Goal: Information Seeking & Learning: Learn about a topic

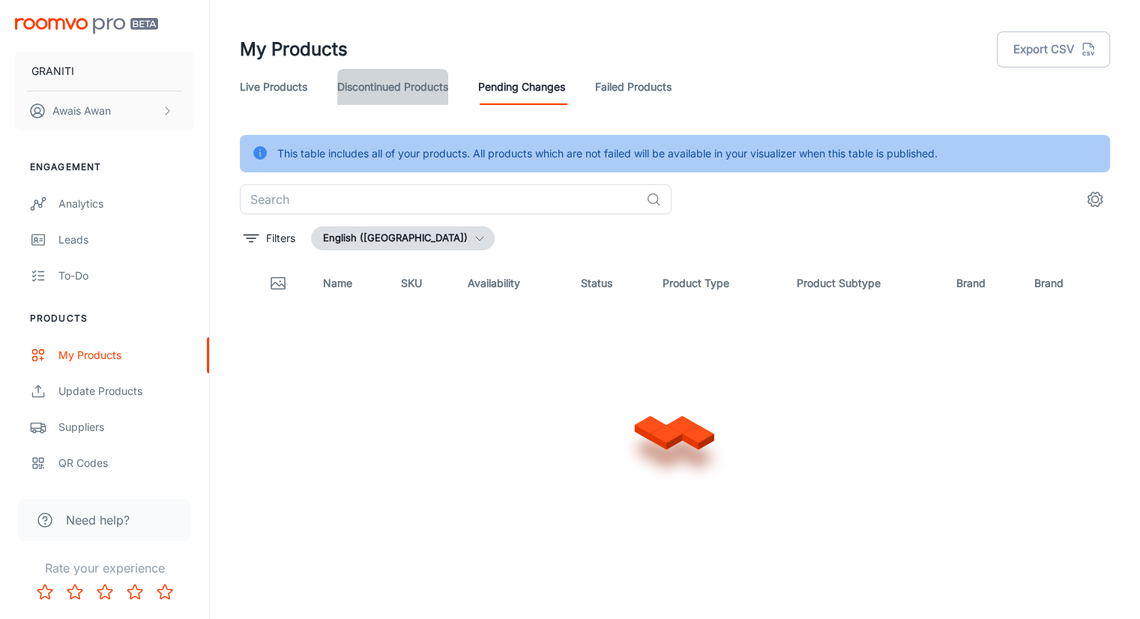
click at [382, 80] on link "Discontinued Products" at bounding box center [392, 87] width 111 height 36
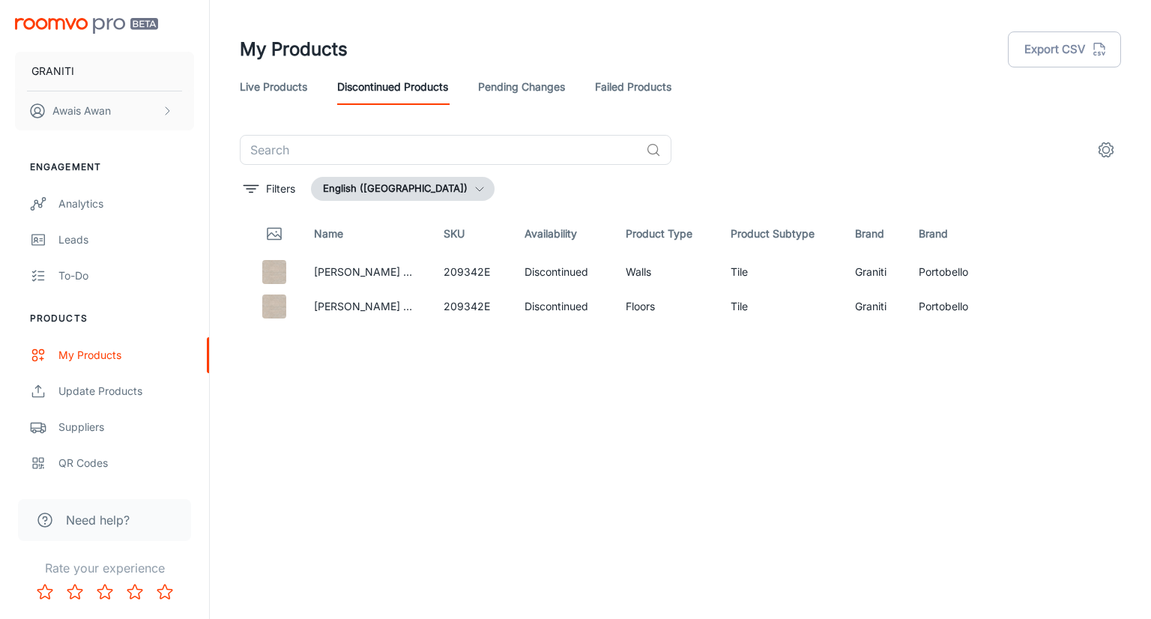
click at [286, 94] on link "Live Products" at bounding box center [273, 87] width 67 height 36
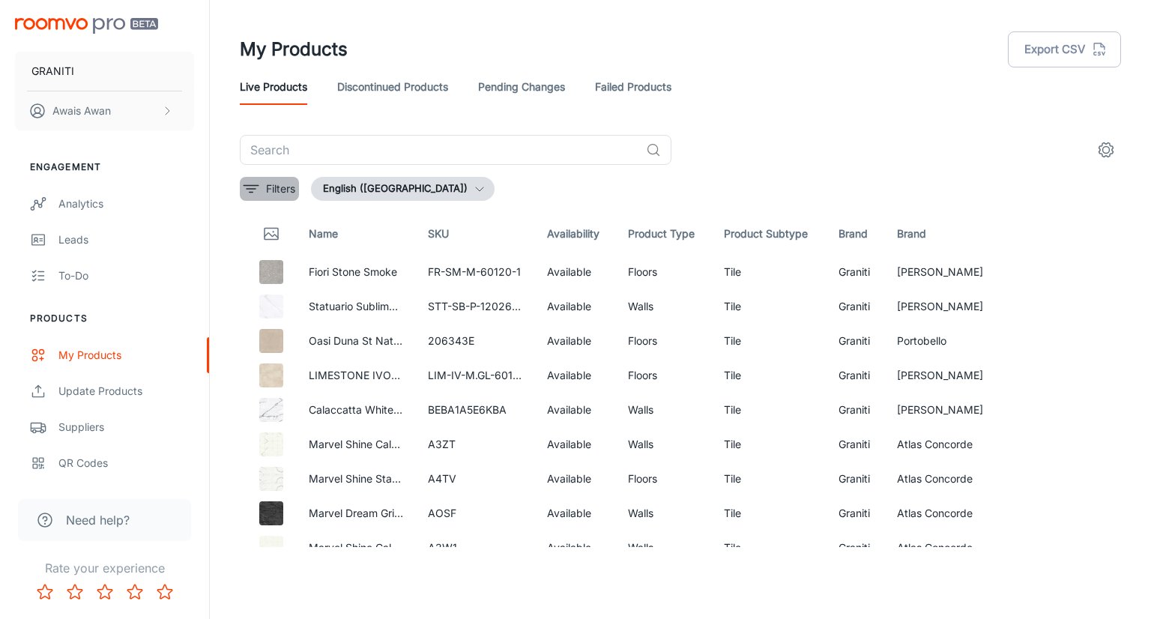
click at [279, 193] on p "Filters" at bounding box center [280, 189] width 29 height 16
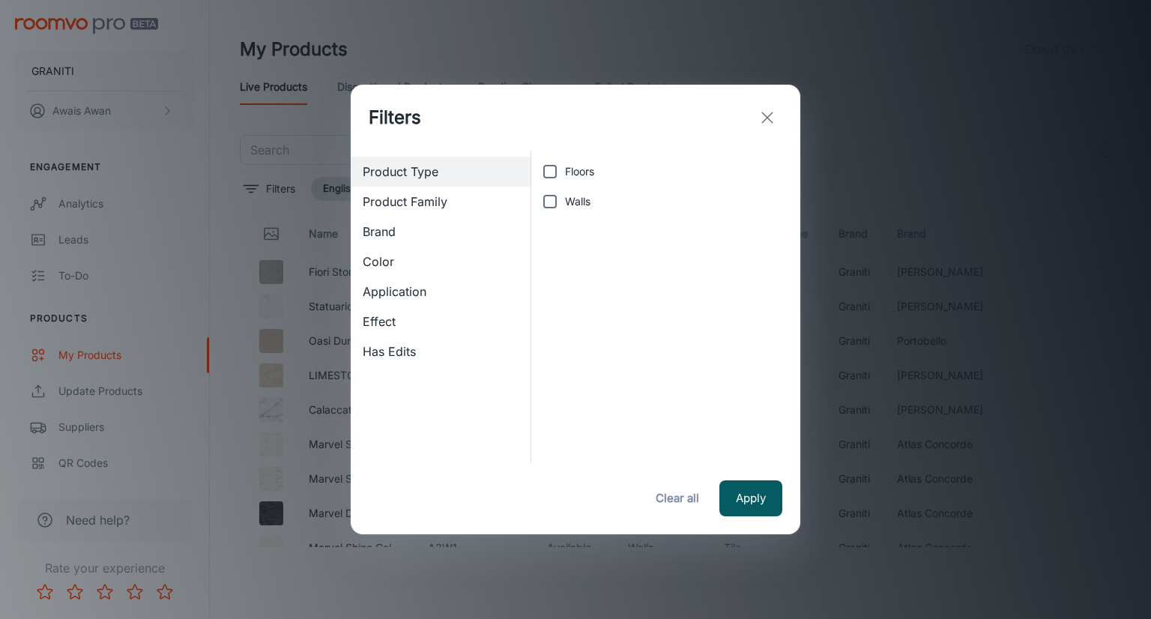
click at [435, 205] on span "Product Family" at bounding box center [441, 202] width 156 height 18
click at [418, 238] on span "Brand" at bounding box center [441, 232] width 156 height 18
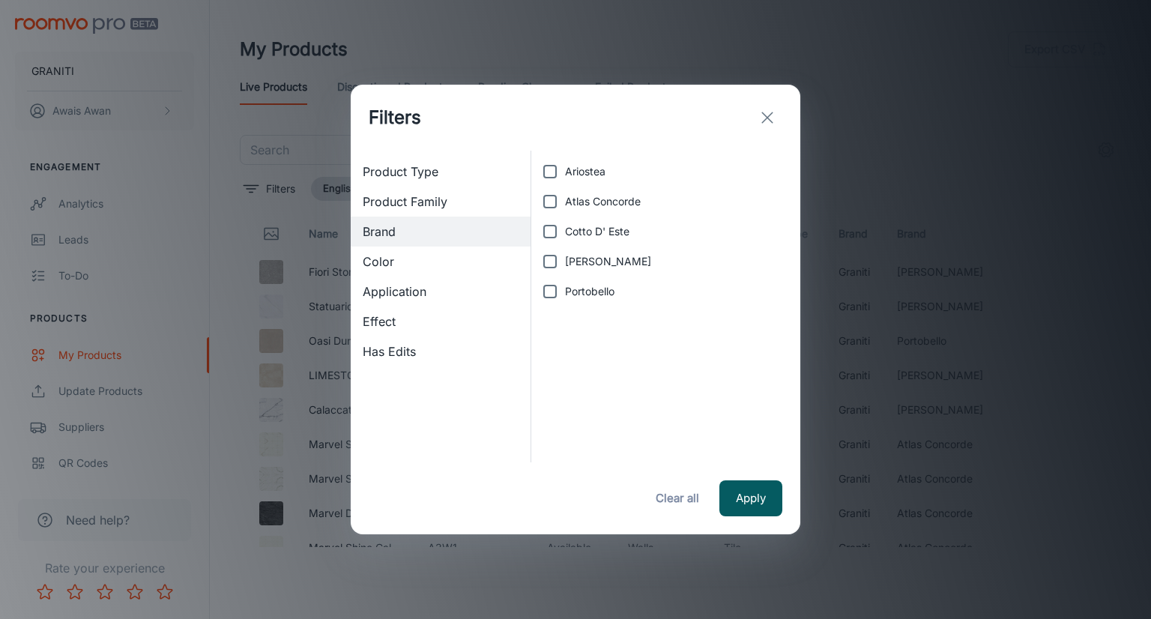
click at [551, 291] on input "Portobello" at bounding box center [550, 292] width 30 height 30
click at [550, 286] on input "Portobello" at bounding box center [550, 292] width 30 height 30
checkbox input "false"
click at [419, 260] on span "Color" at bounding box center [441, 262] width 156 height 18
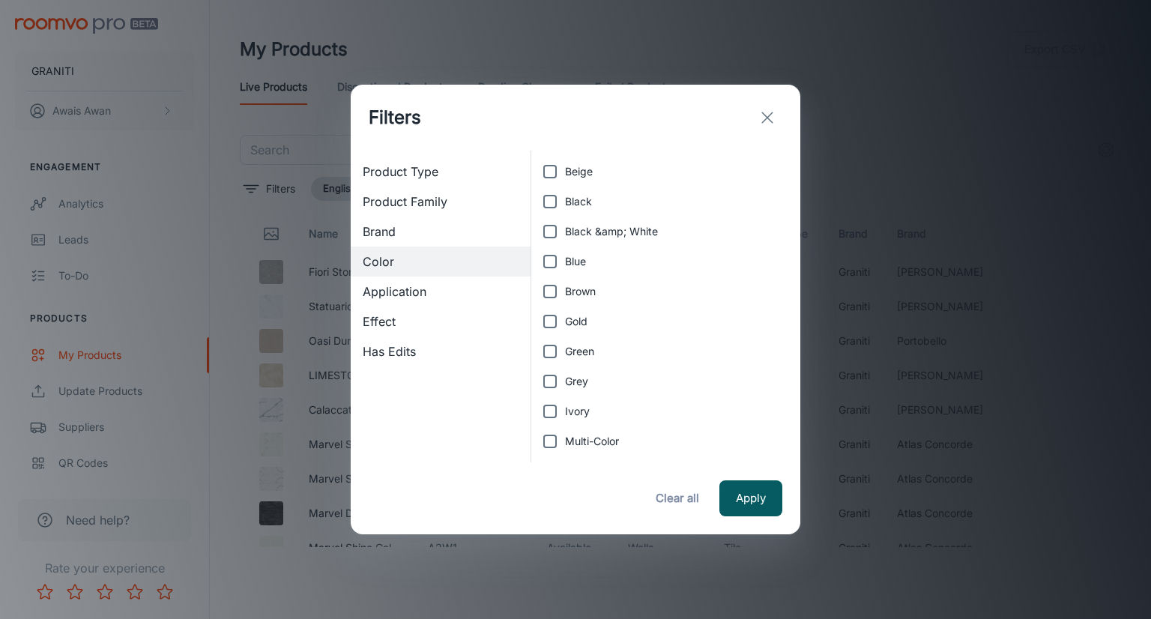
click at [426, 231] on span "Brand" at bounding box center [441, 232] width 156 height 18
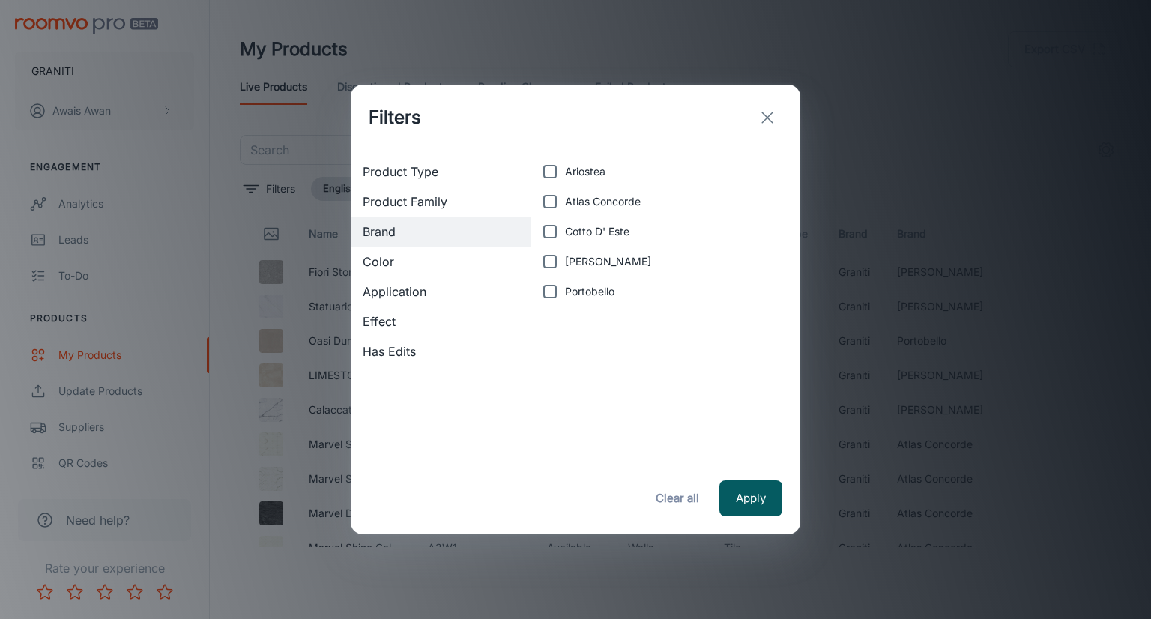
click at [420, 305] on div "Application" at bounding box center [441, 292] width 180 height 30
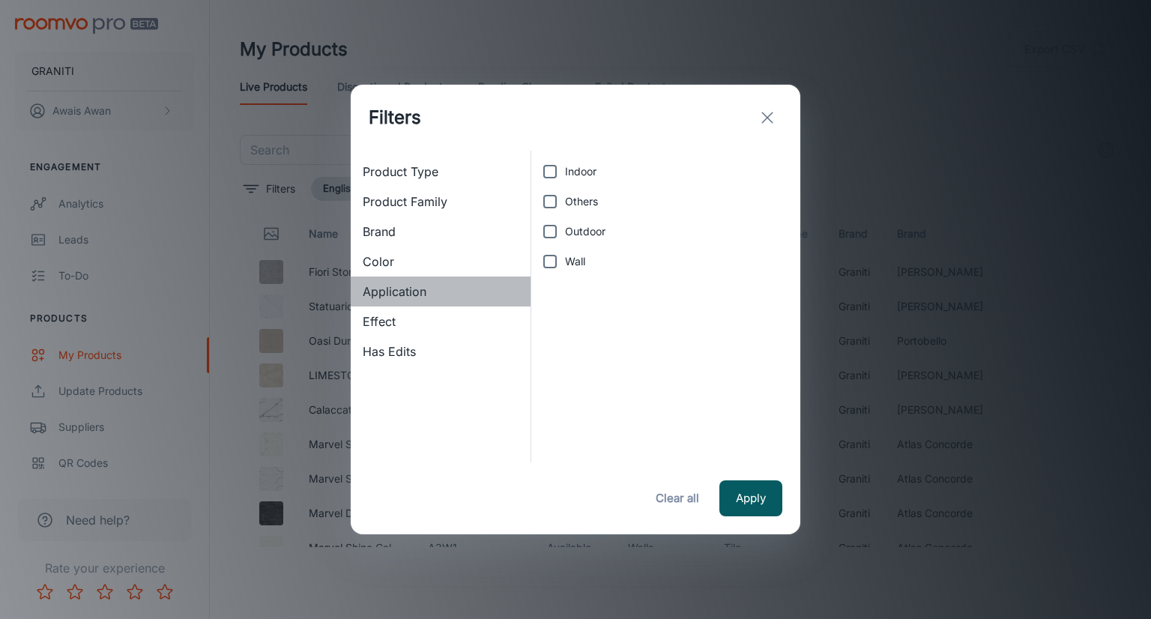
click at [423, 298] on span "Application" at bounding box center [441, 292] width 156 height 18
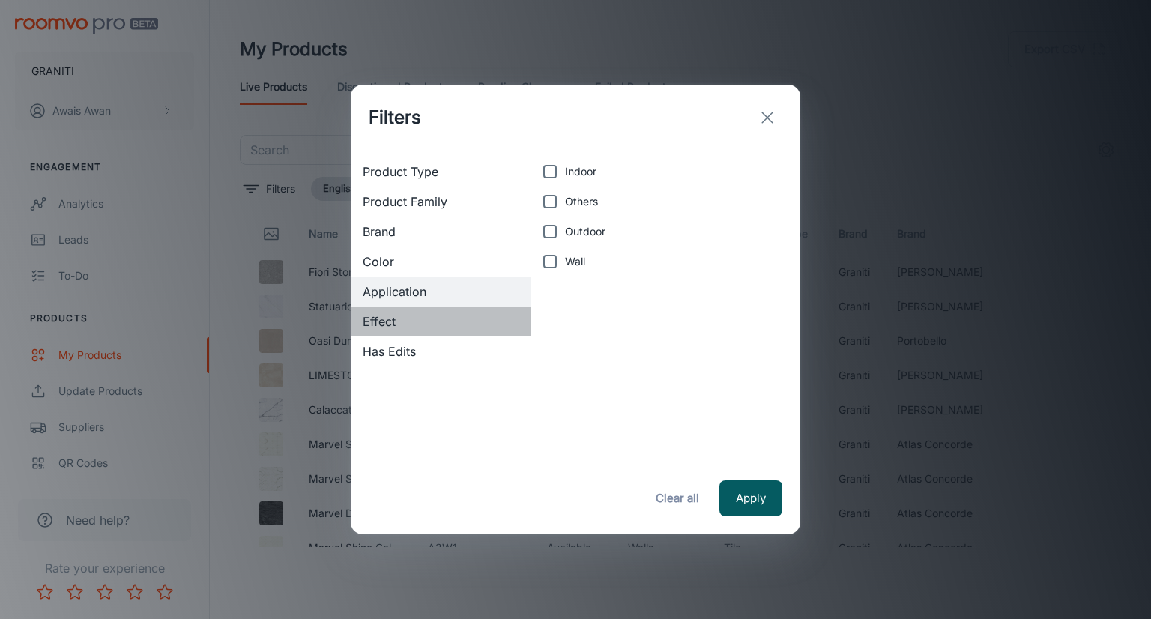
click at [414, 327] on span "Effect" at bounding box center [441, 321] width 156 height 18
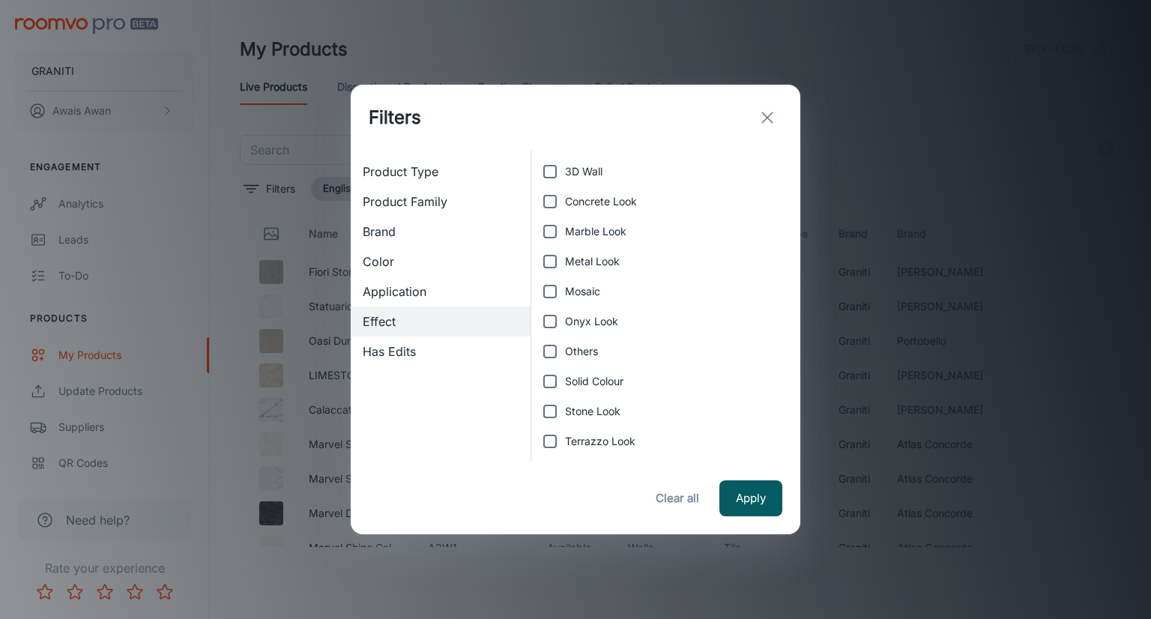
click at [412, 348] on span "Has Edits" at bounding box center [441, 351] width 156 height 18
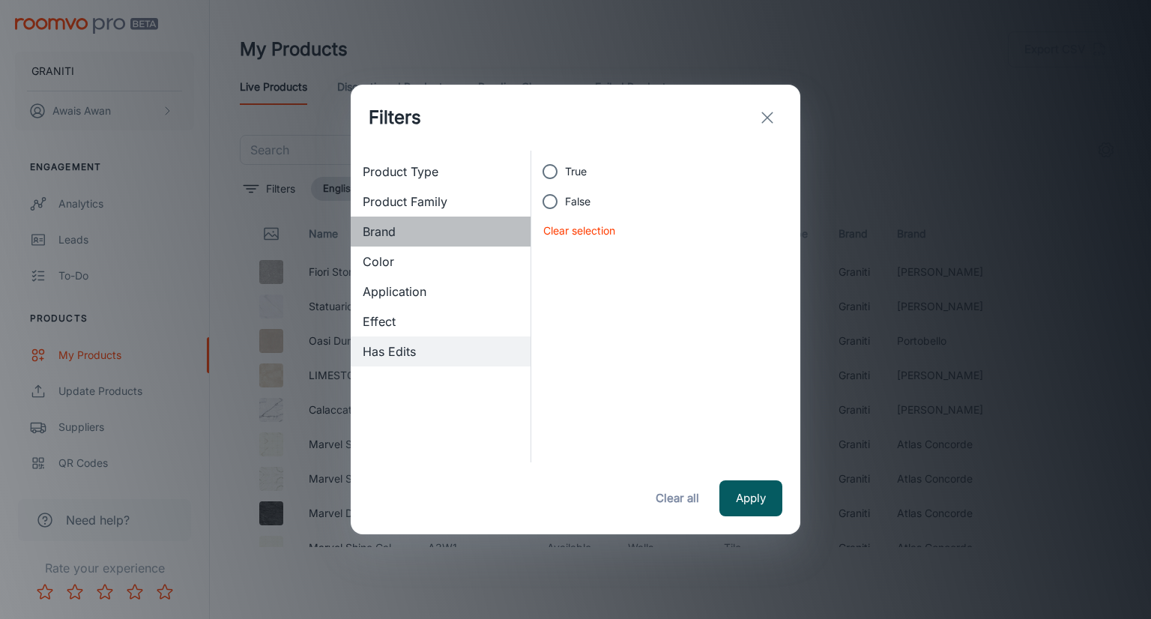
click at [420, 235] on span "Brand" at bounding box center [441, 232] width 156 height 18
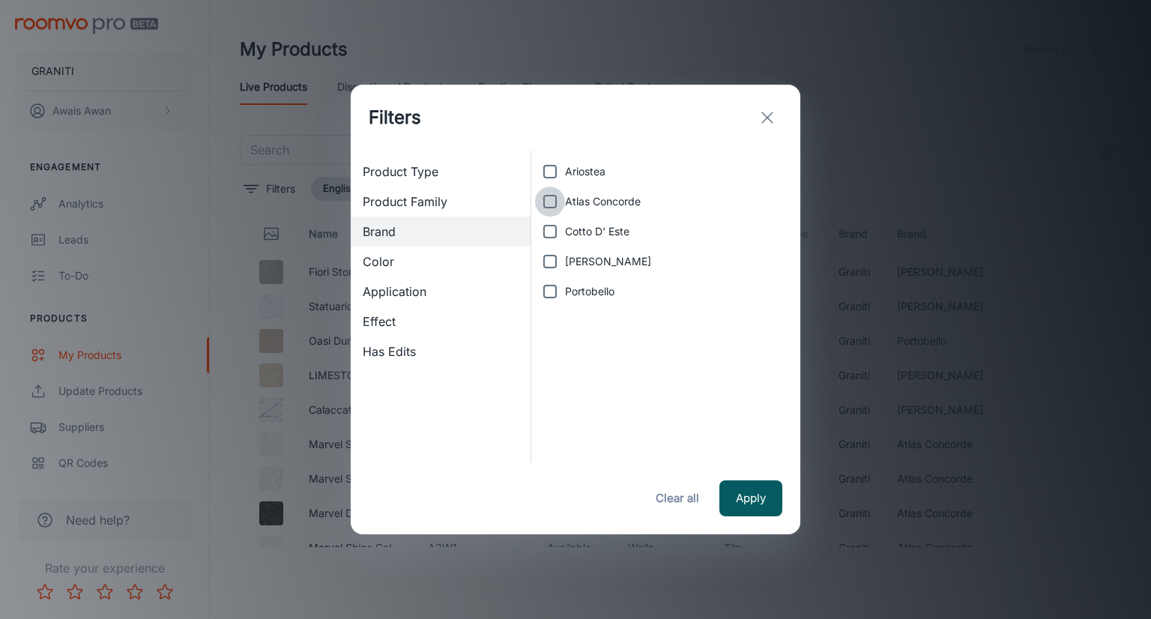
click at [546, 199] on input "Atlas Concorde" at bounding box center [550, 202] width 30 height 30
click at [545, 199] on input "Atlas Concorde" at bounding box center [550, 202] width 30 height 30
checkbox input "false"
click at [773, 110] on icon "exit" at bounding box center [767, 118] width 18 height 18
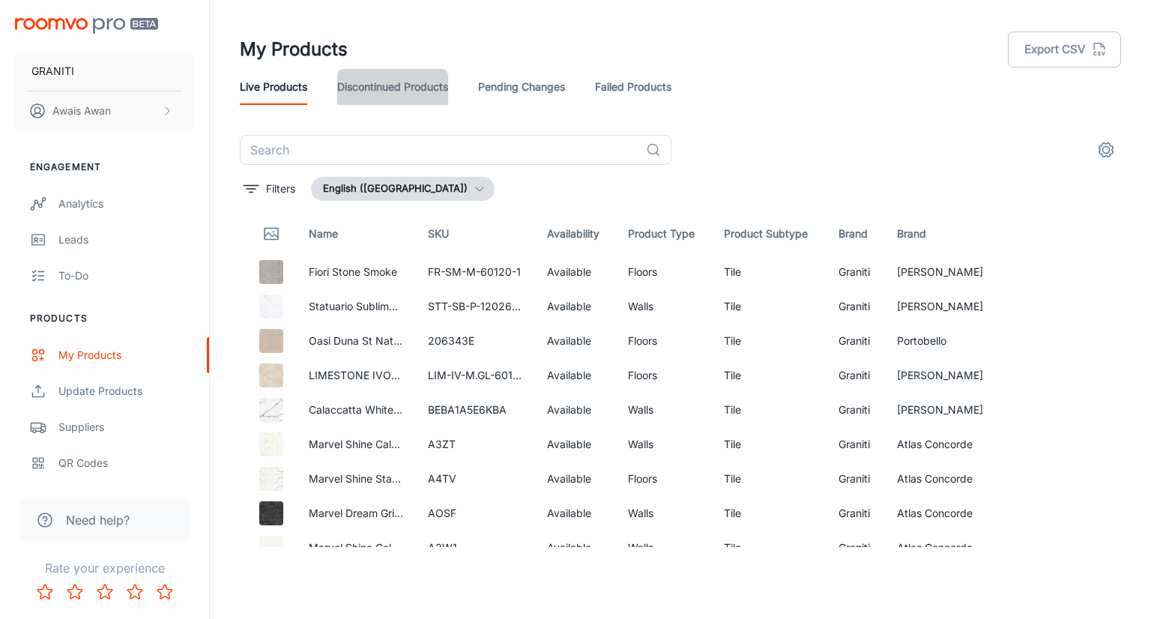
click at [430, 80] on link "Discontinued Products" at bounding box center [392, 87] width 111 height 36
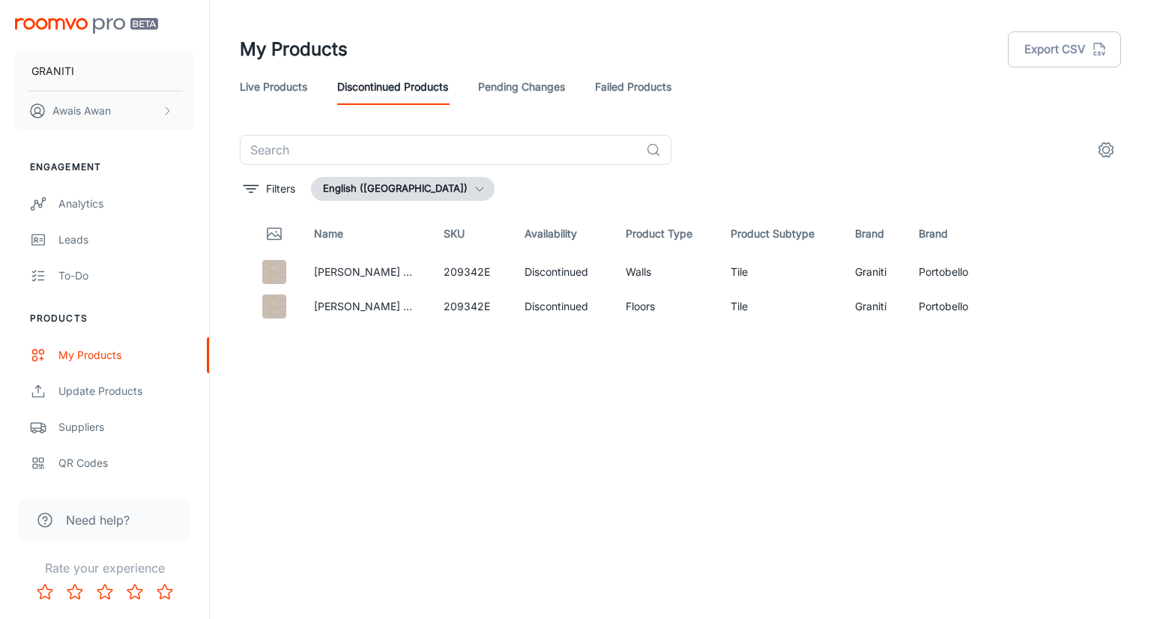
click at [495, 98] on link "Pending Changes" at bounding box center [521, 87] width 87 height 36
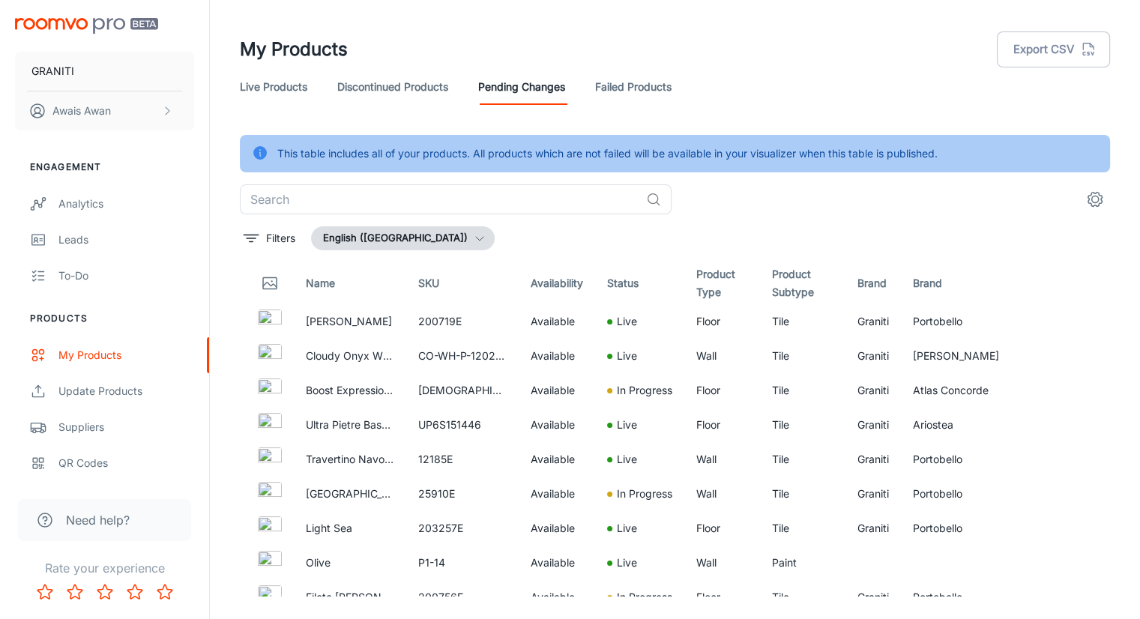
click at [653, 95] on link "Failed Products" at bounding box center [633, 87] width 76 height 36
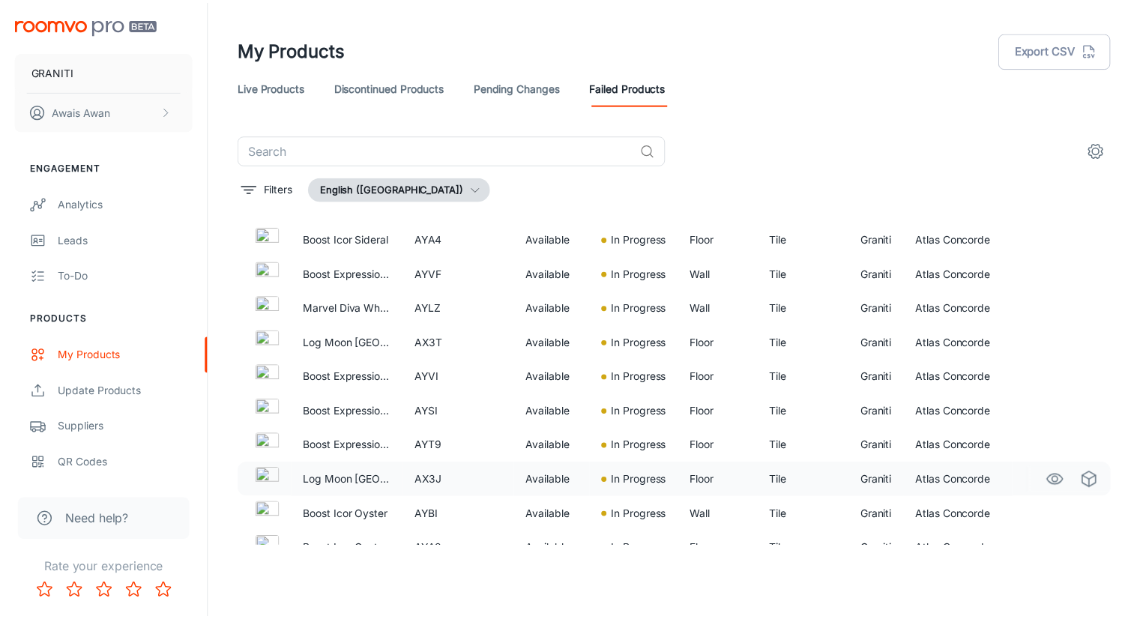
scroll to position [1667, 0]
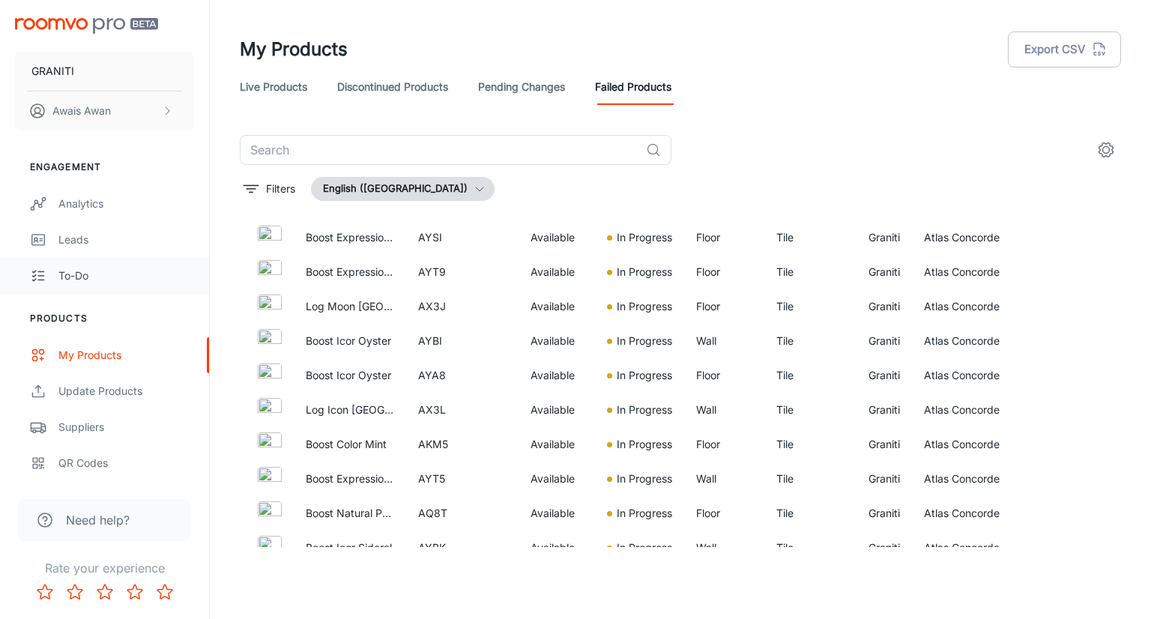
click at [92, 276] on div "To-do" at bounding box center [126, 276] width 136 height 16
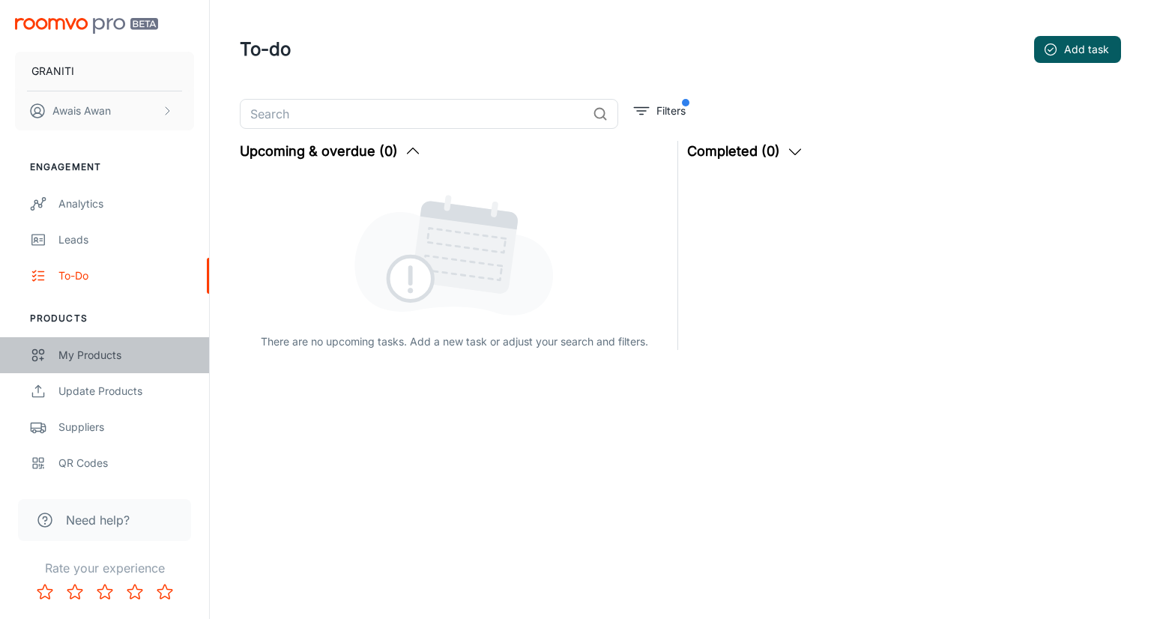
click at [107, 356] on div "My Products" at bounding box center [126, 355] width 136 height 16
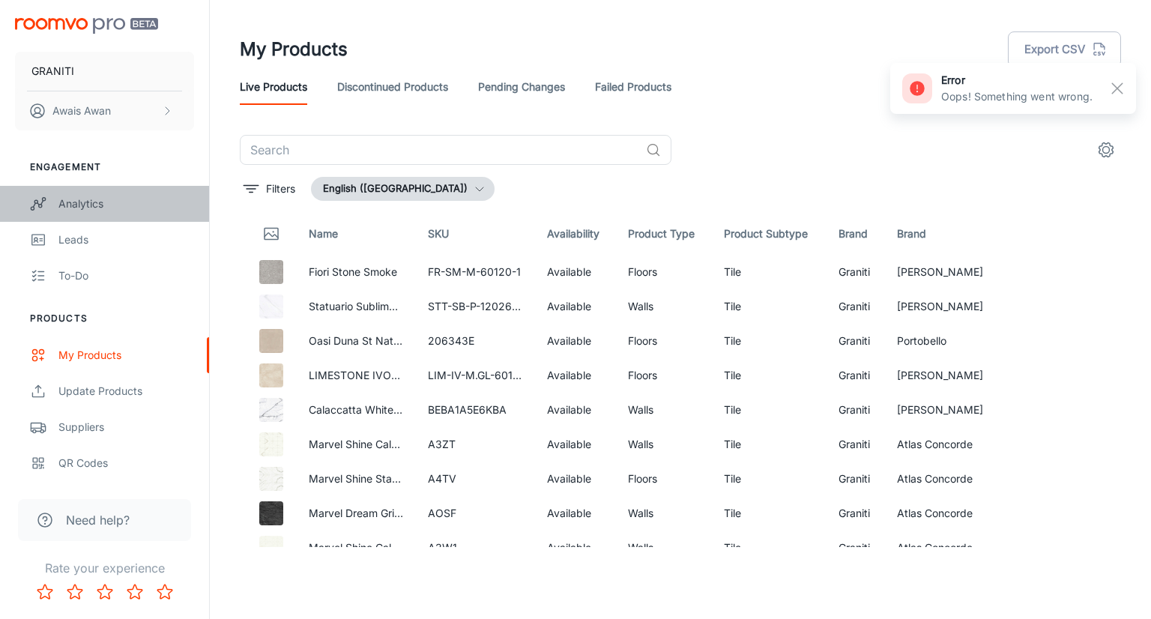
click at [103, 211] on div "Analytics" at bounding box center [126, 204] width 136 height 16
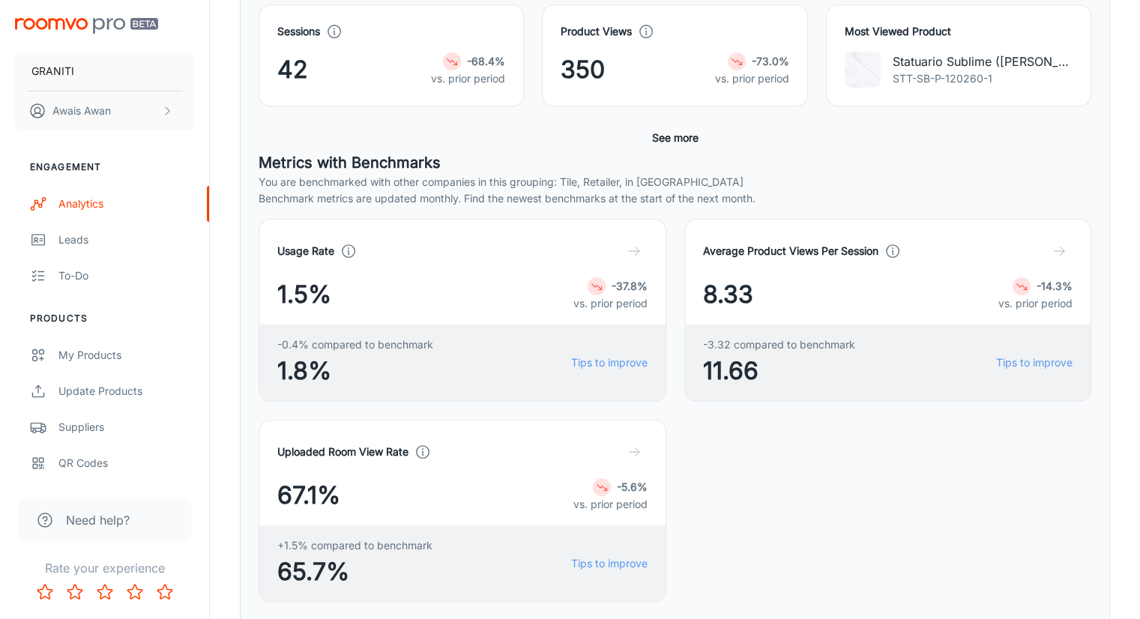
scroll to position [75, 0]
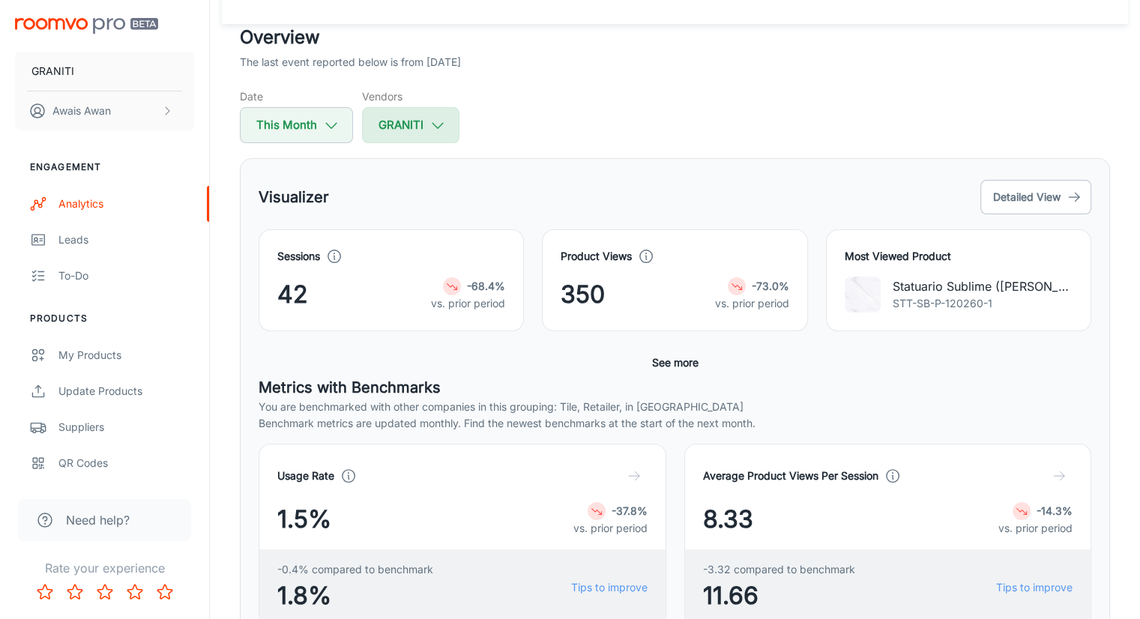
click at [429, 117] on icon "button" at bounding box center [437, 125] width 16 height 16
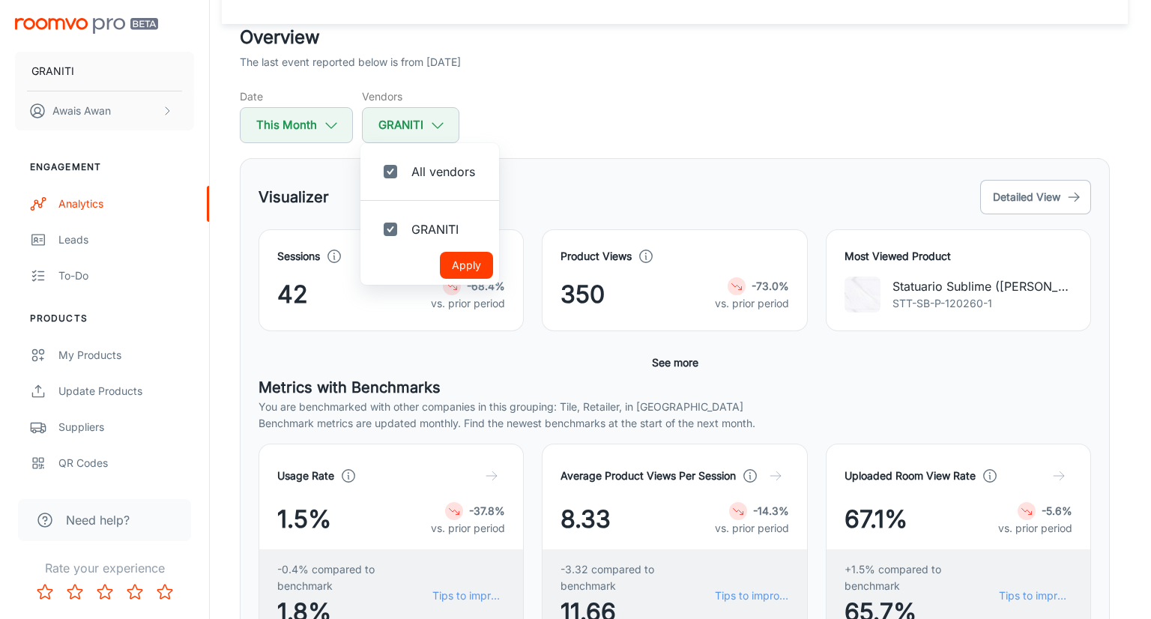
click at [570, 159] on div at bounding box center [575, 309] width 1151 height 619
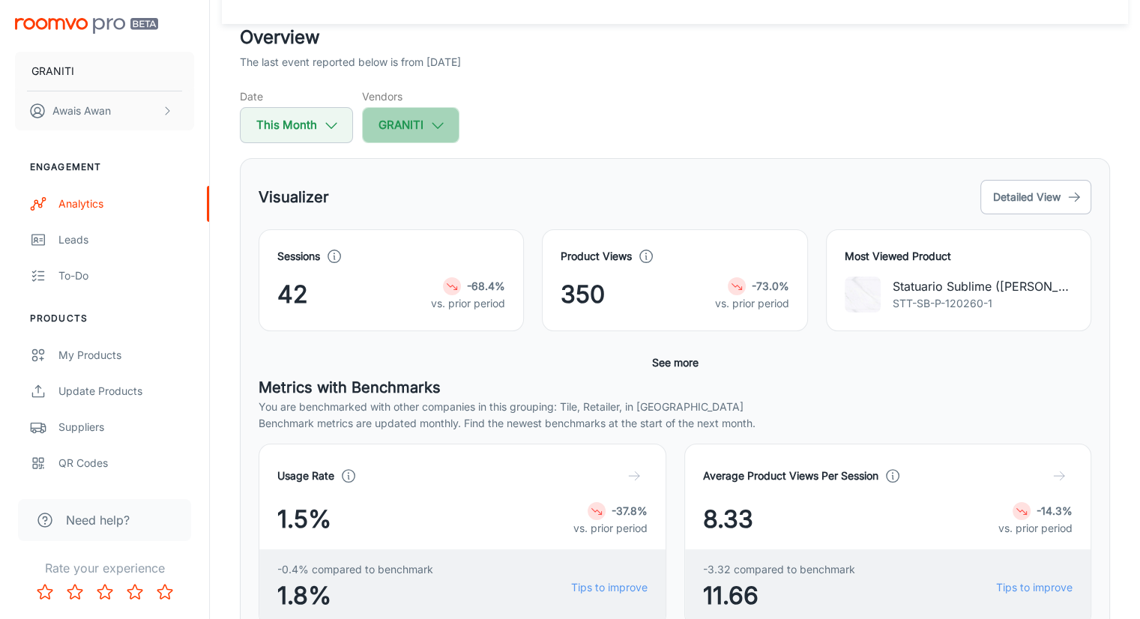
click at [441, 127] on icon "button" at bounding box center [437, 125] width 16 height 16
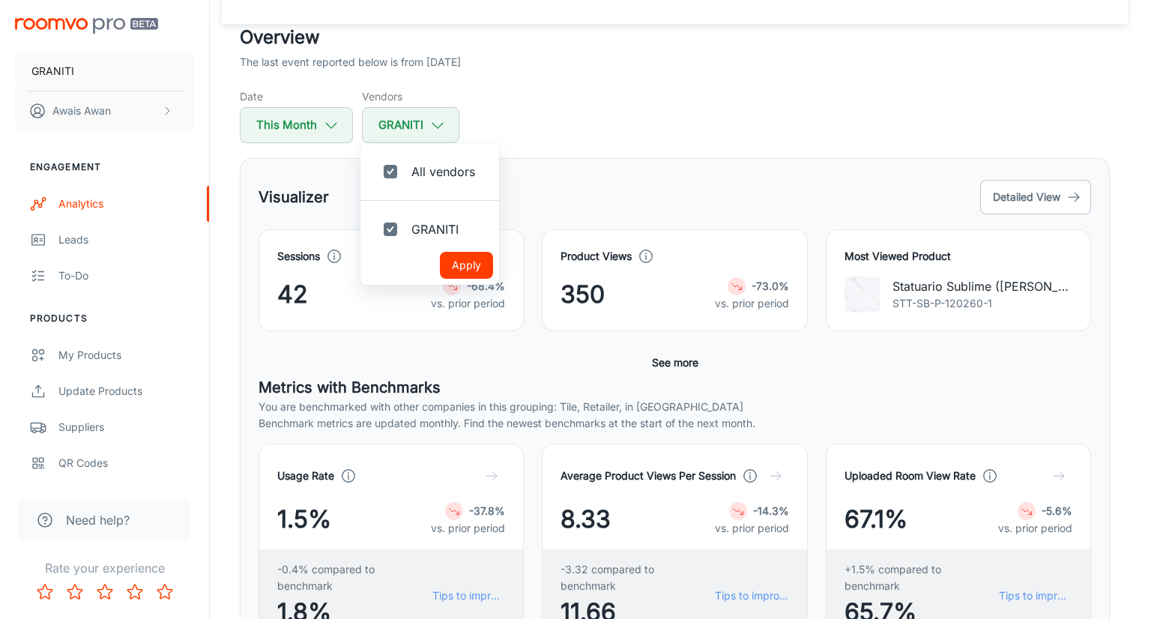
click at [743, 179] on div at bounding box center [575, 309] width 1151 height 619
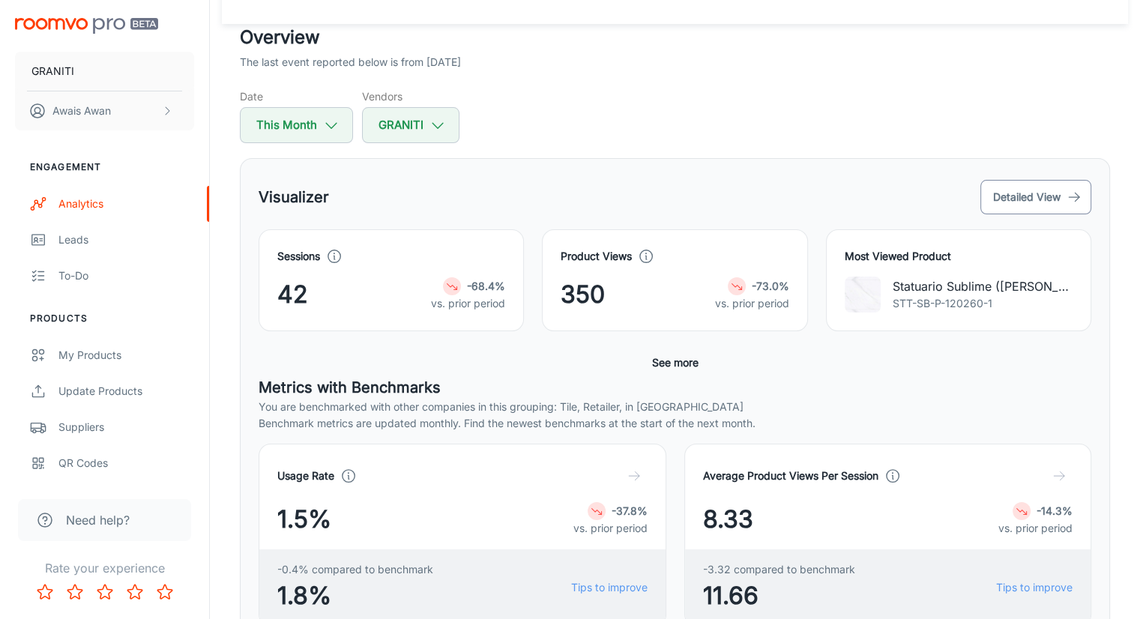
click at [1033, 199] on button "Detailed View" at bounding box center [1035, 197] width 111 height 34
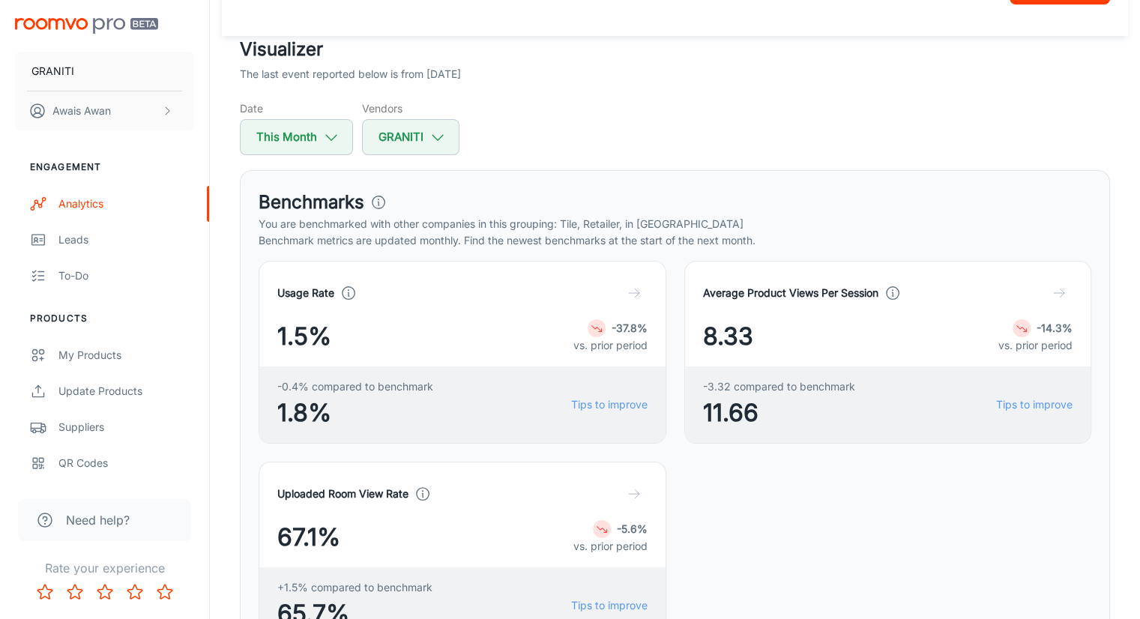
scroll to position [150, 0]
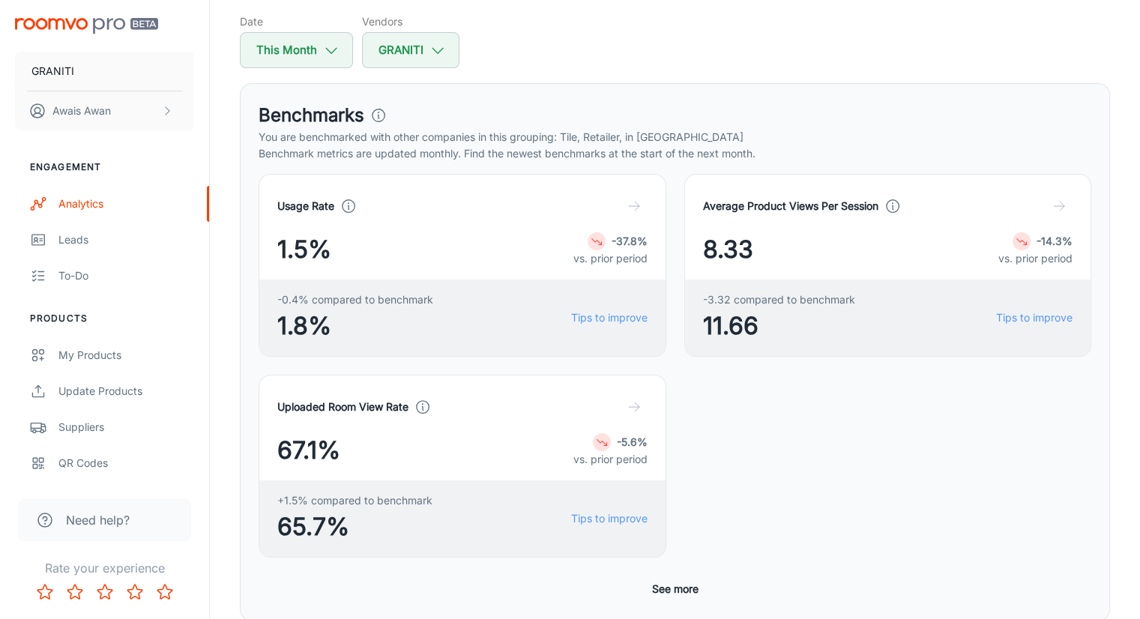
click at [690, 576] on button "See more" at bounding box center [675, 589] width 58 height 27
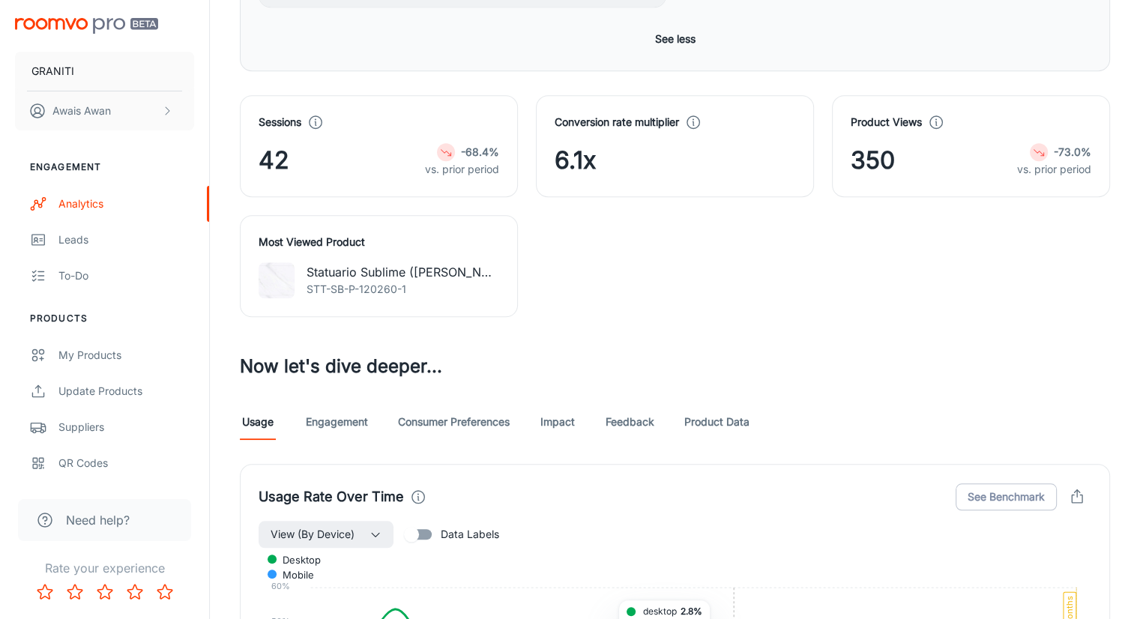
scroll to position [1196, 0]
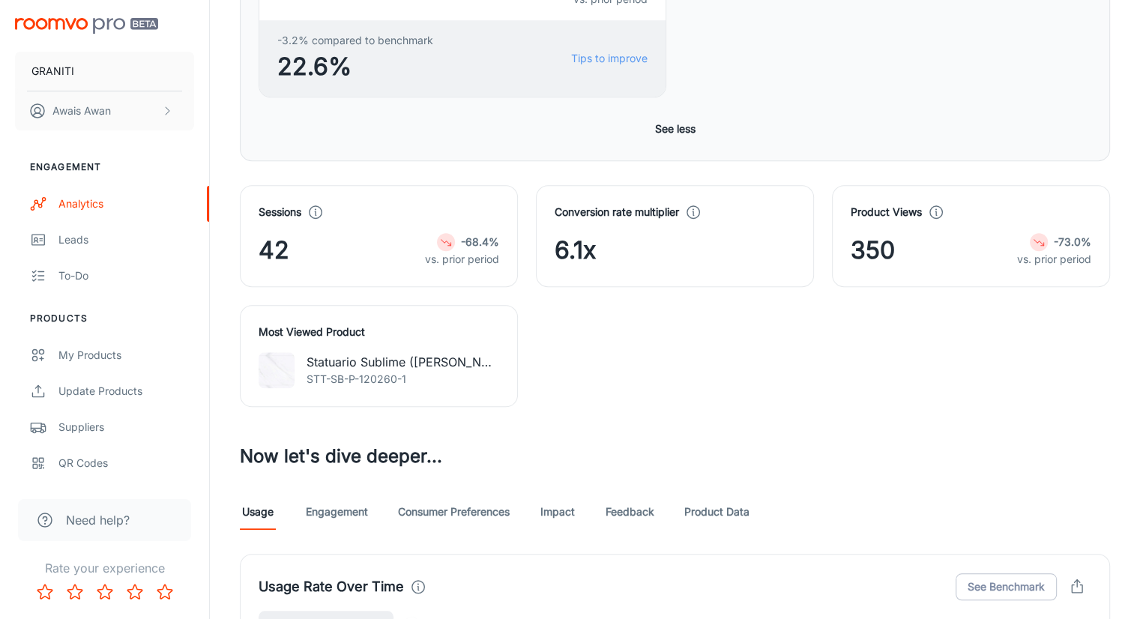
click at [434, 610] on input "Data Labels" at bounding box center [411, 624] width 85 height 28
click at [423, 610] on input "Data Labels" at bounding box center [426, 624] width 85 height 28
checkbox input "false"
click at [983, 573] on button "See Benchmark" at bounding box center [1005, 586] width 101 height 27
click at [1008, 573] on button "See Breakdown" at bounding box center [1005, 586] width 101 height 27
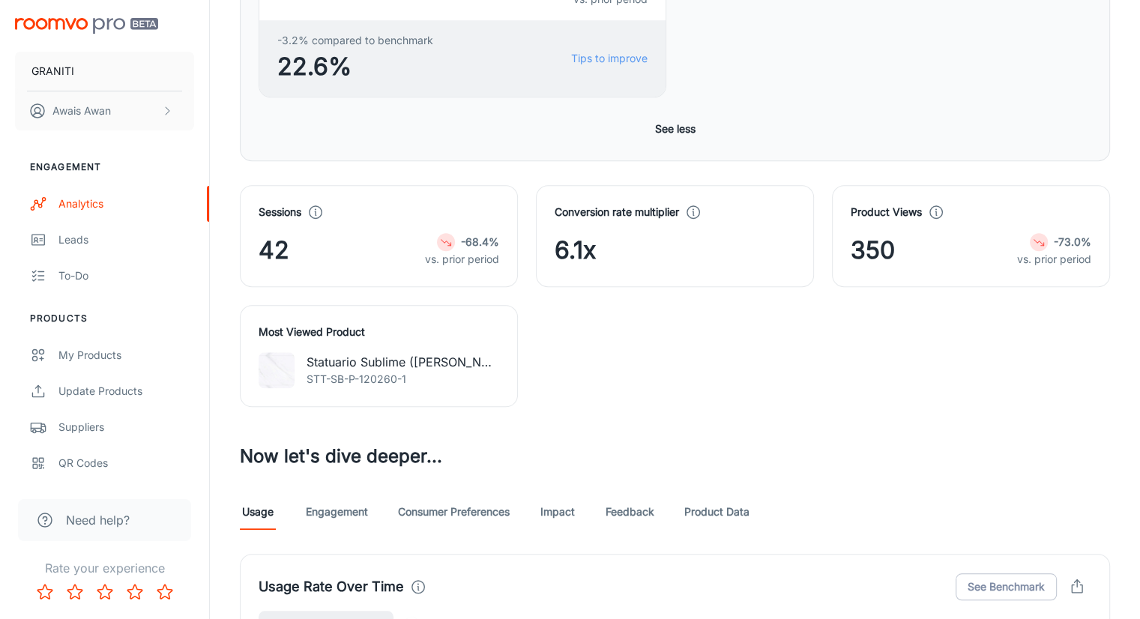
click at [363, 494] on link "Engagement" at bounding box center [337, 512] width 62 height 36
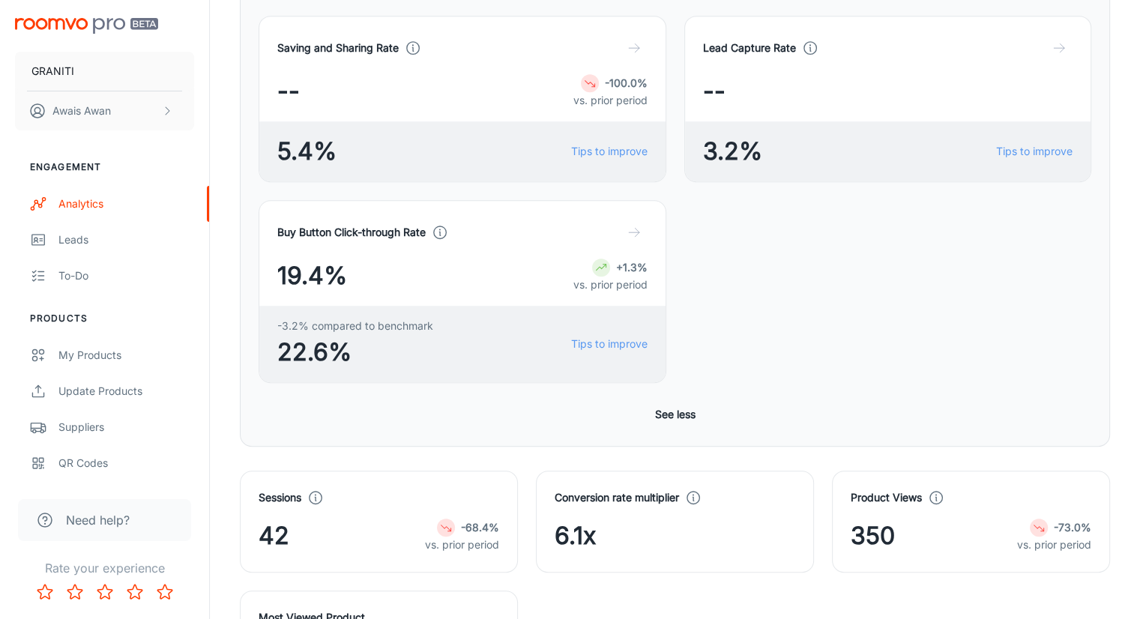
scroll to position [974, 0]
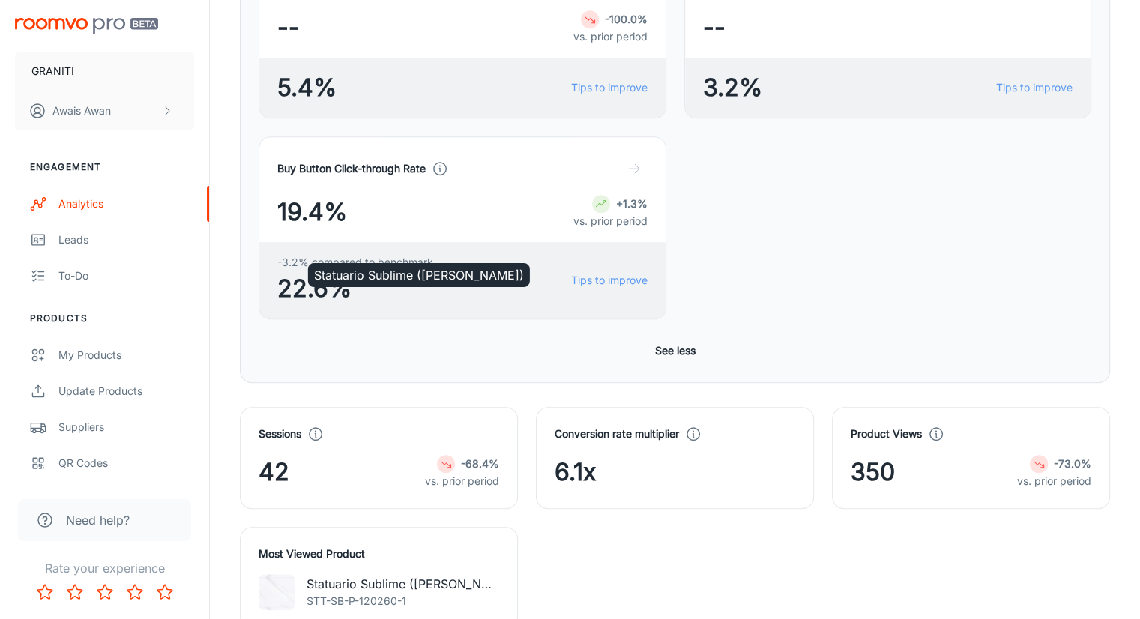
click at [414, 253] on div "Statuario Sublime ([PERSON_NAME])" at bounding box center [418, 271] width 225 height 36
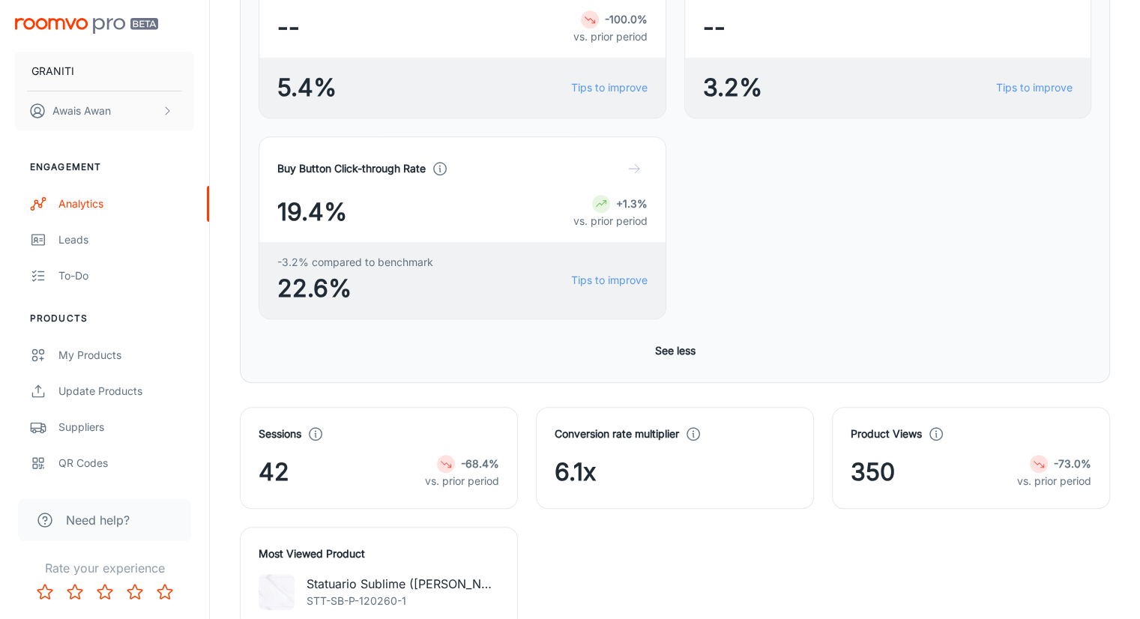
drag, startPoint x: 448, startPoint y: 375, endPoint x: 447, endPoint y: 362, distance: 12.8
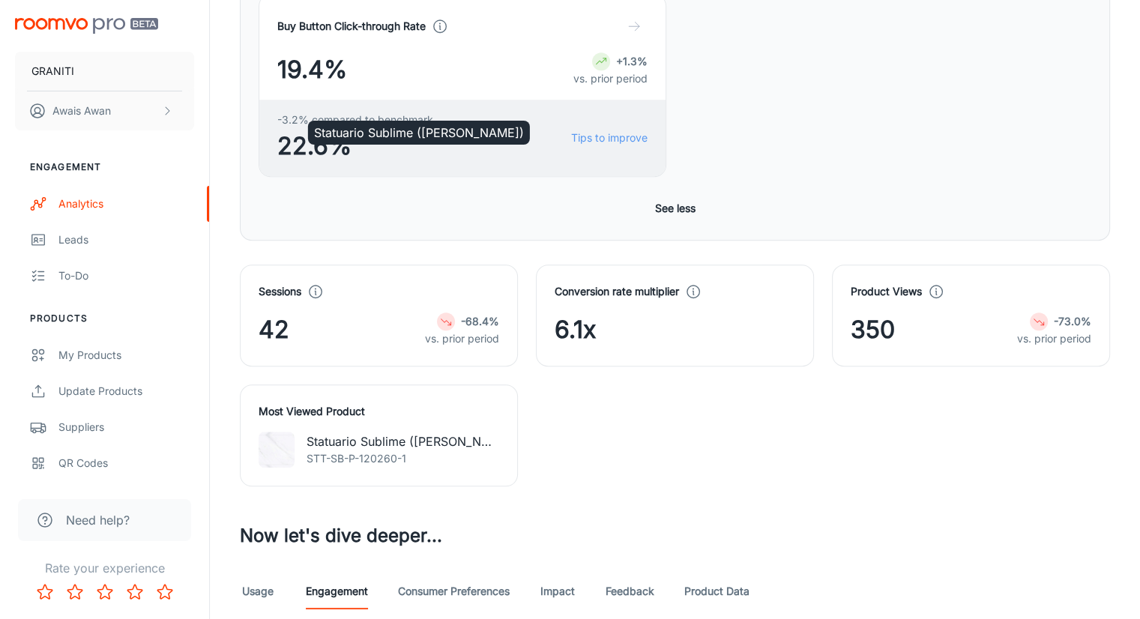
scroll to position [1124, 0]
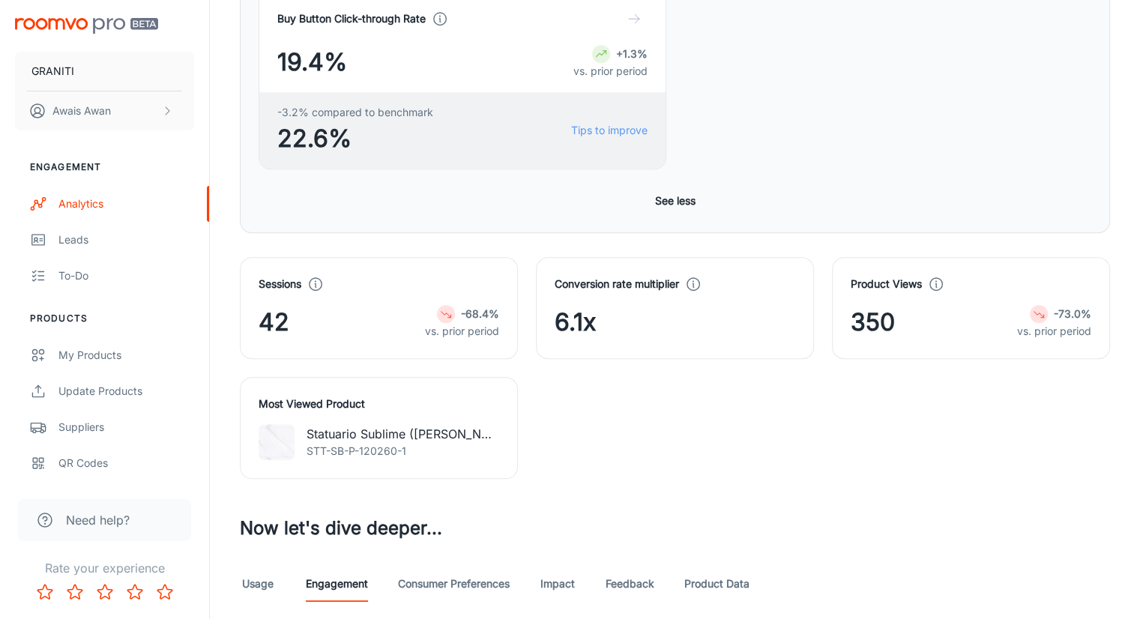
click at [462, 566] on link "Consumer Preferences" at bounding box center [454, 584] width 112 height 36
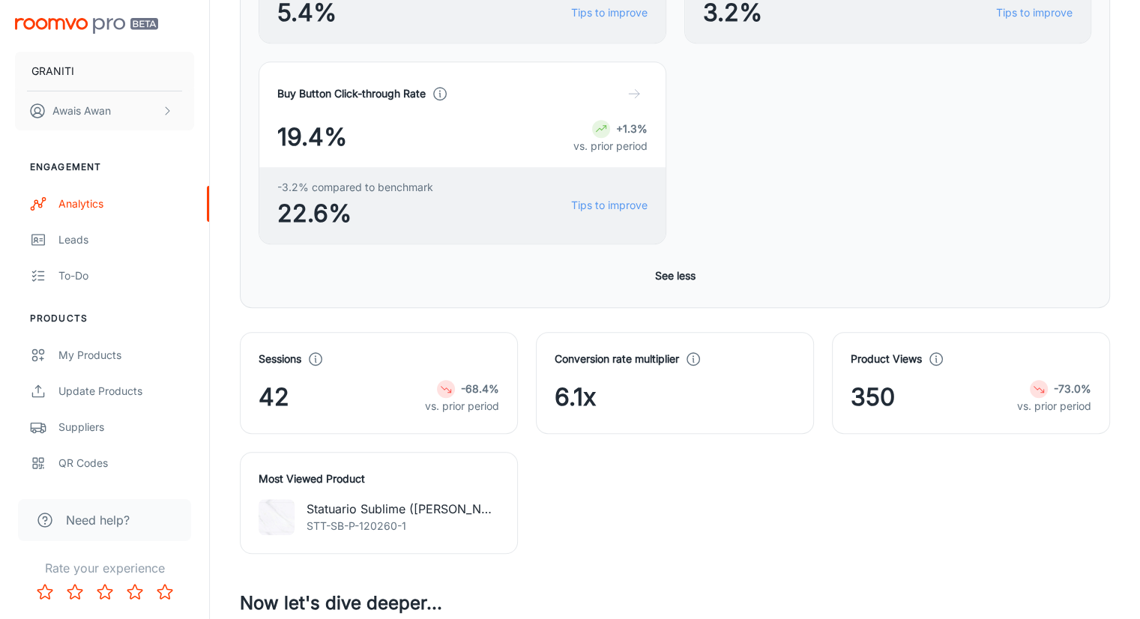
scroll to position [1274, 0]
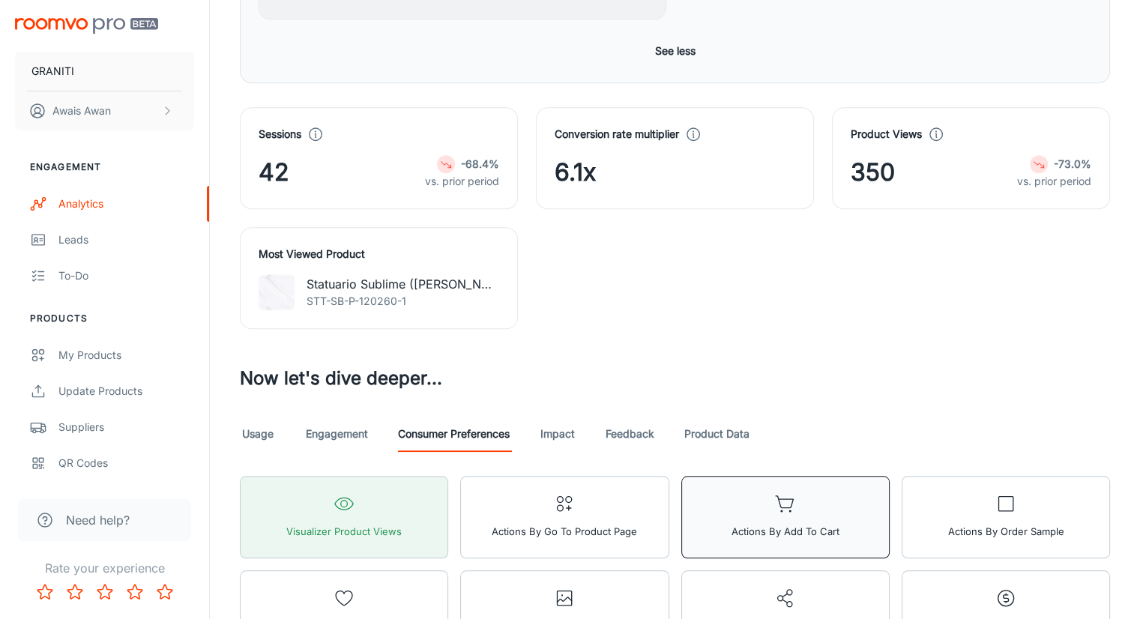
click at [731, 522] on span "Actions by Add to Cart" at bounding box center [785, 531] width 108 height 19
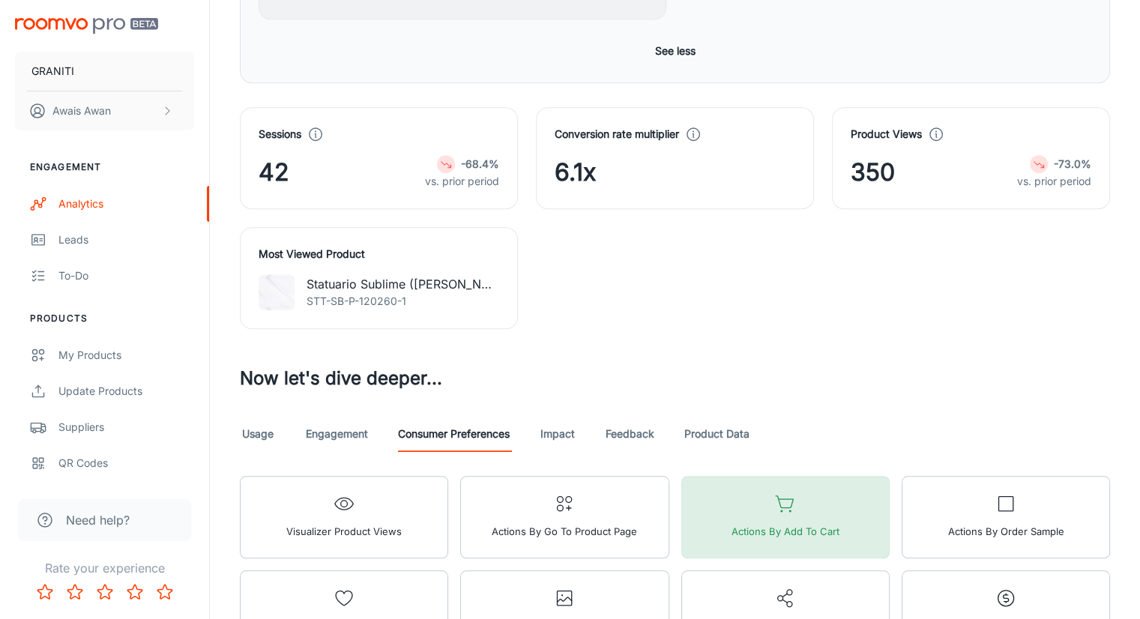
scroll to position [1009, 0]
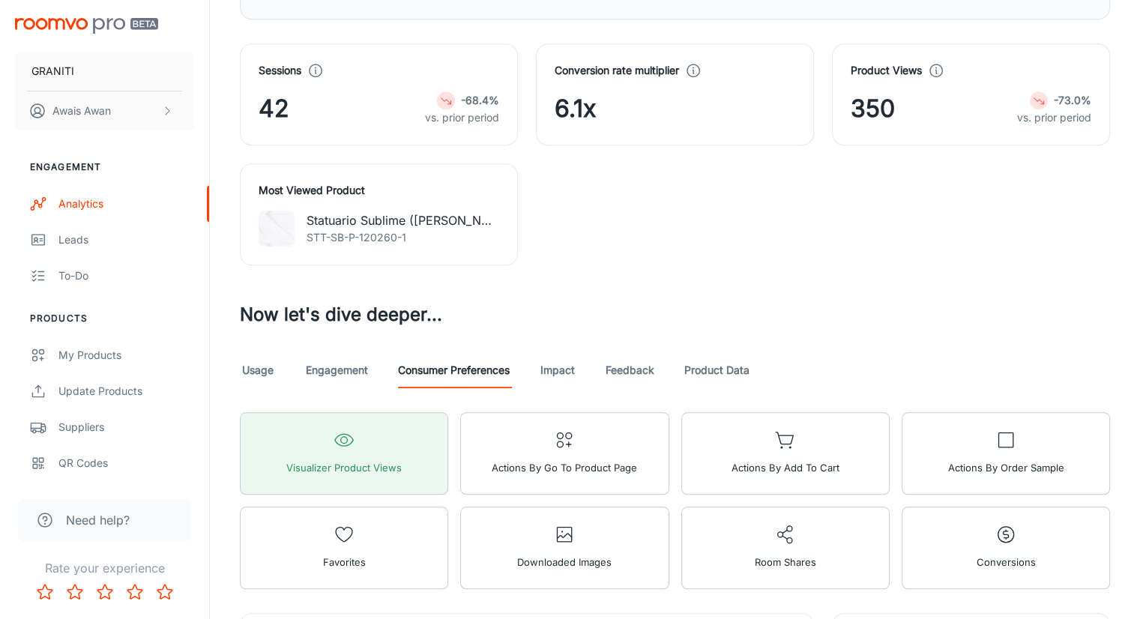
scroll to position [1221, 0]
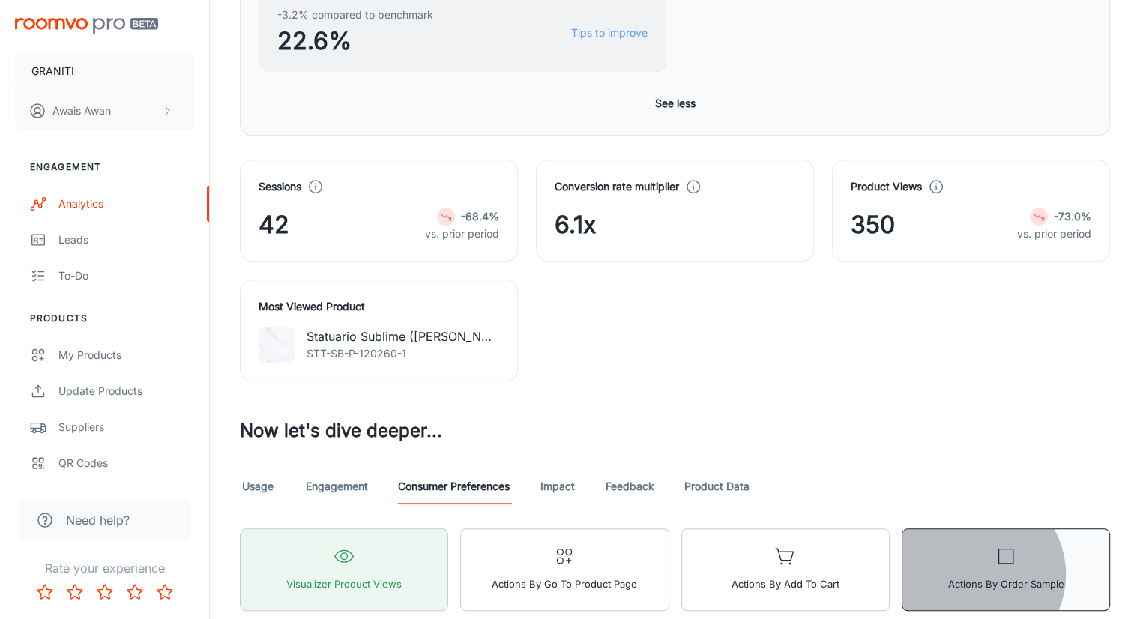
click at [947, 574] on span "Actions by Order Sample" at bounding box center [1005, 583] width 116 height 19
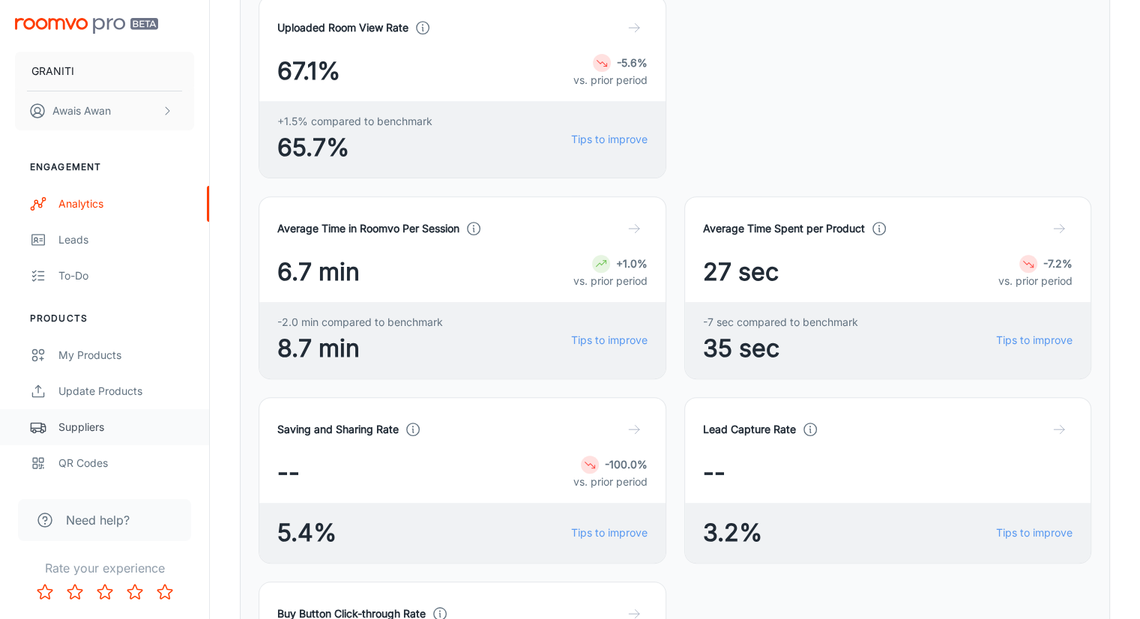
scroll to position [525, 0]
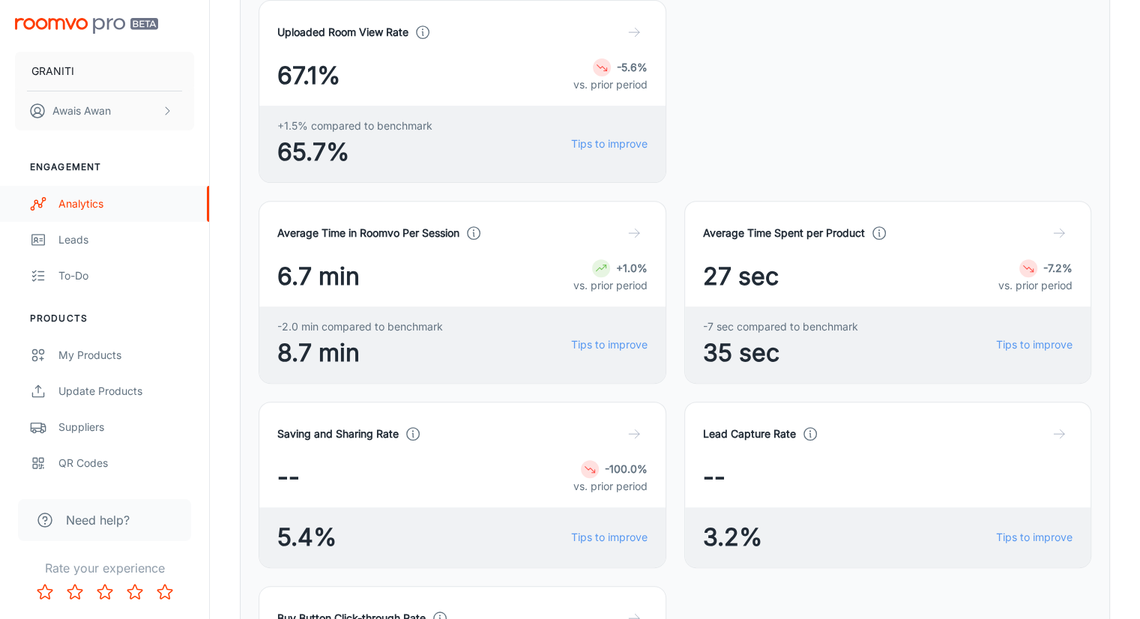
click at [147, 211] on div "Analytics" at bounding box center [126, 204] width 136 height 16
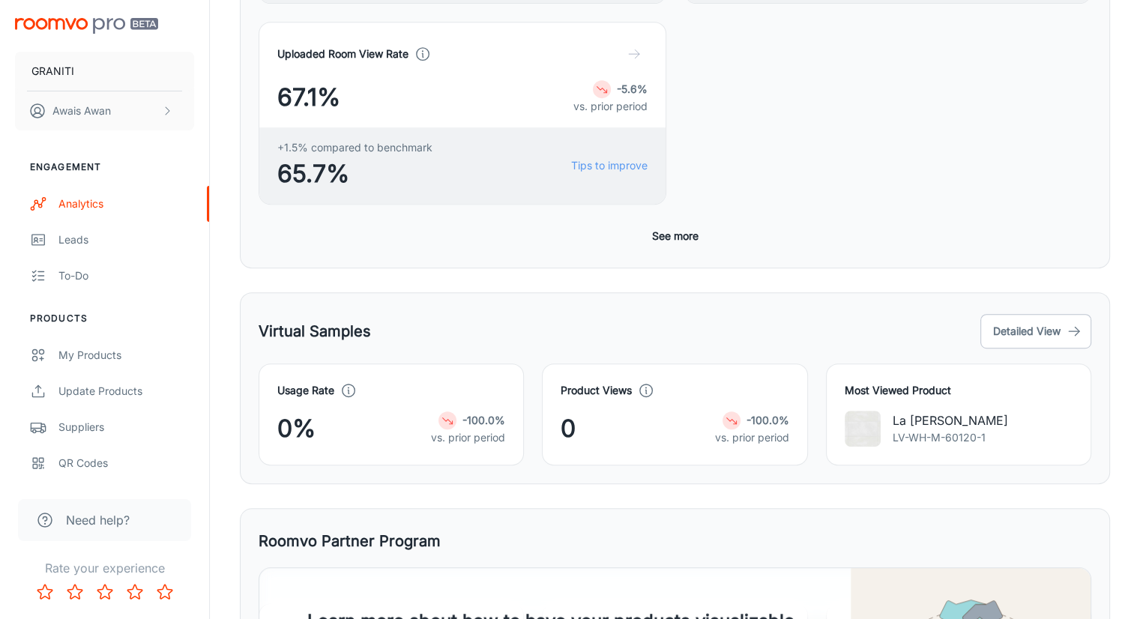
scroll to position [717, 0]
